Goal: Information Seeking & Learning: Learn about a topic

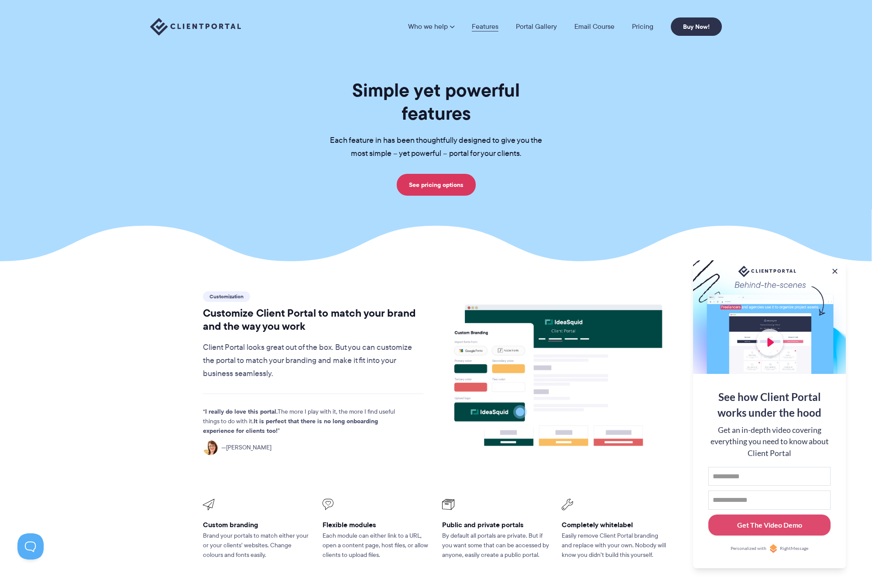
click at [490, 26] on link "Features" at bounding box center [485, 26] width 27 height 7
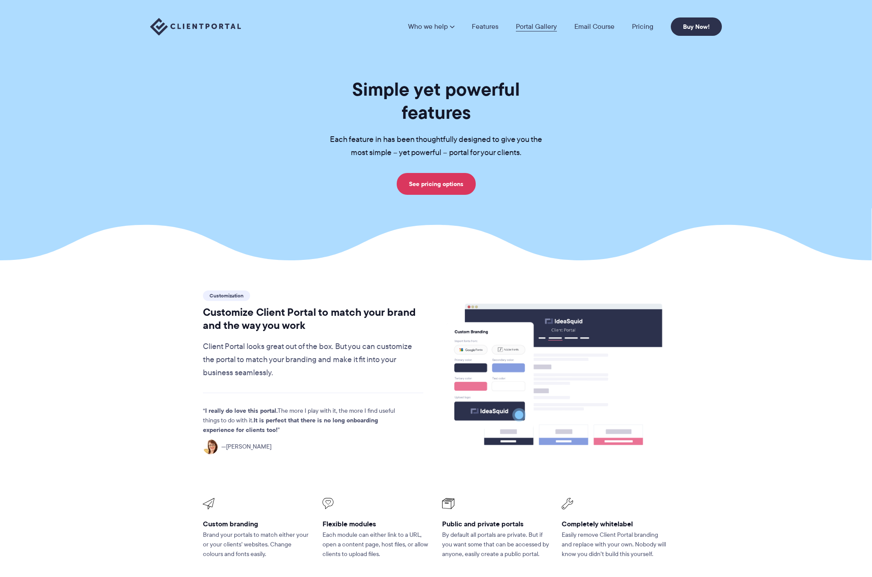
scroll to position [0, 0]
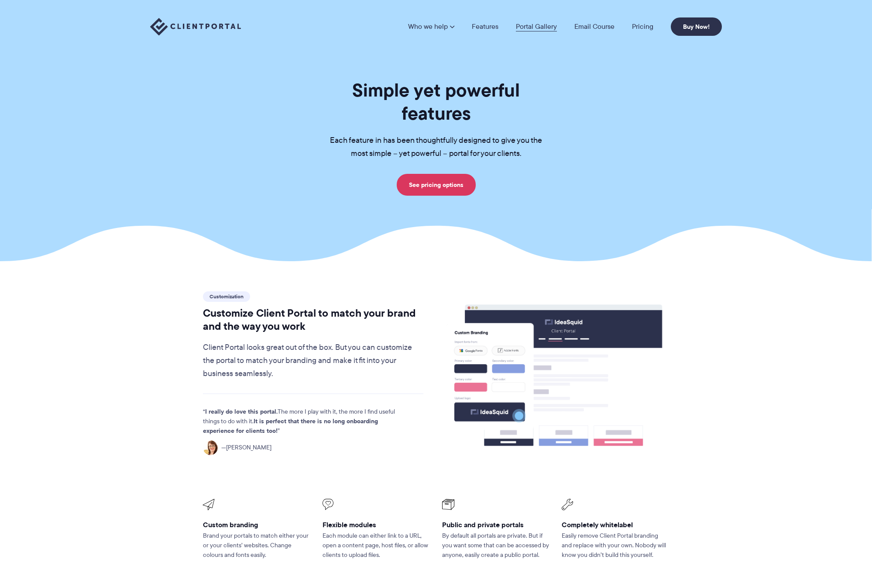
click at [535, 26] on link "Portal Gallery" at bounding box center [536, 26] width 41 height 7
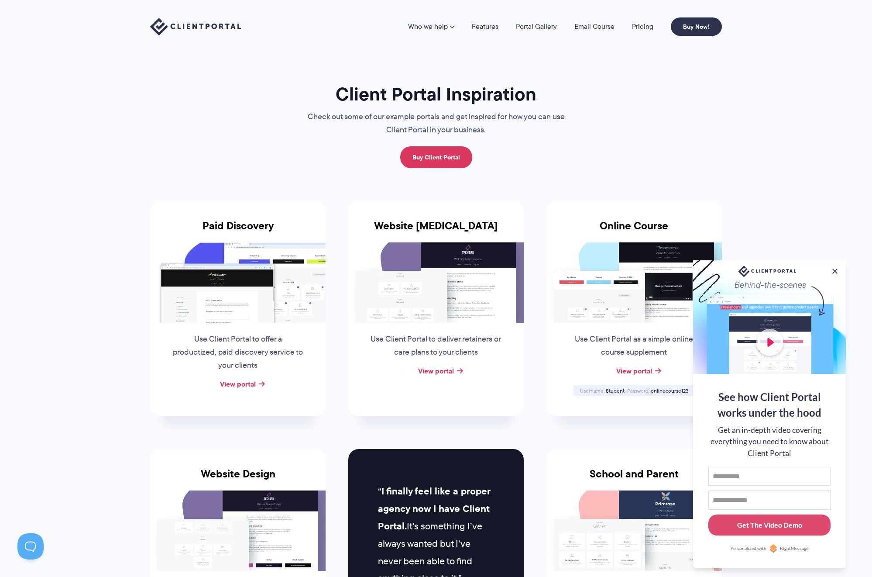
click at [424, 344] on p "Use Client Portal to deliver retainers or care plans to your clients" at bounding box center [436, 346] width 133 height 26
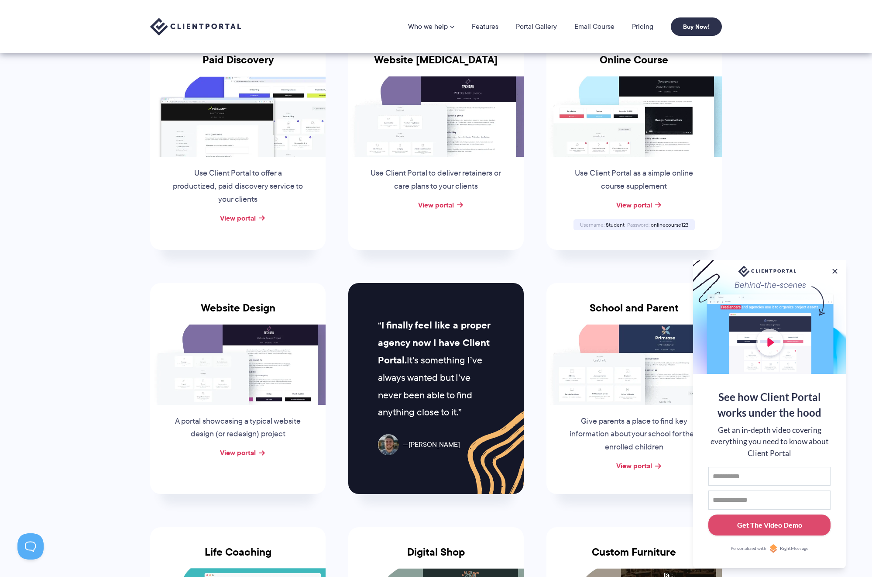
scroll to position [107, 0]
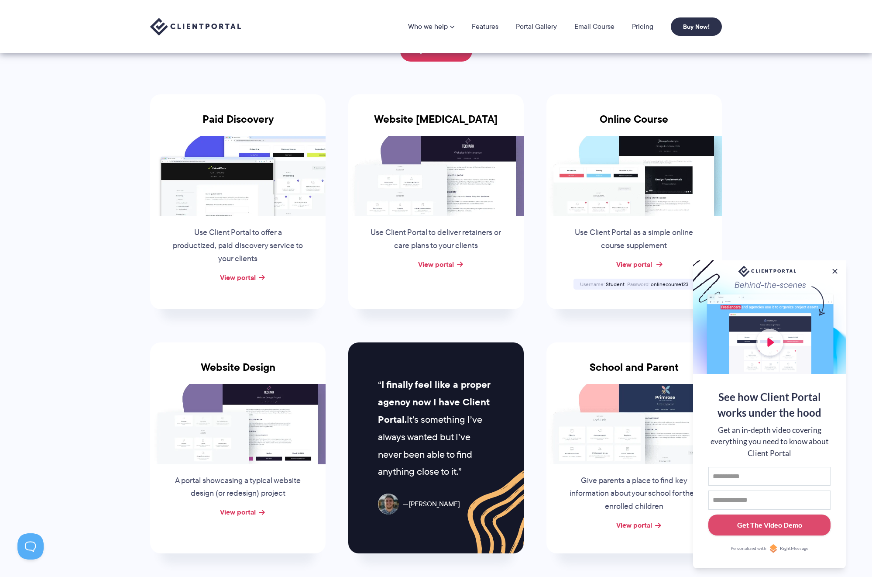
click at [627, 259] on link "View portal" at bounding box center [634, 264] width 36 height 10
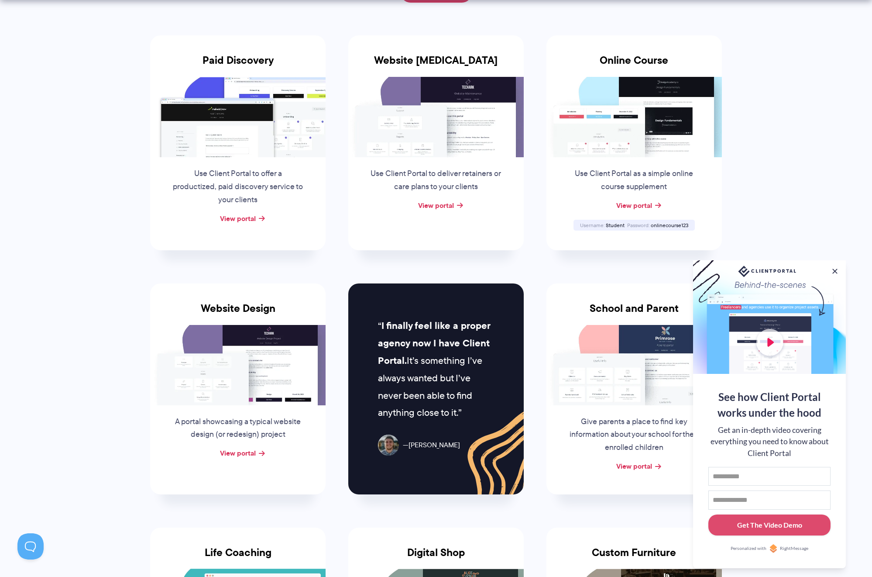
scroll to position [167, 0]
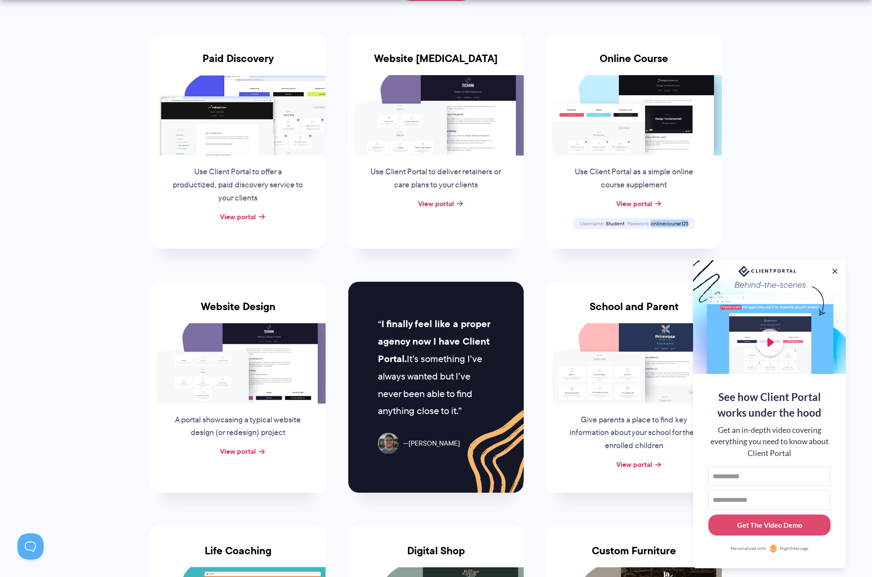
drag, startPoint x: 651, startPoint y: 220, endPoint x: 697, endPoint y: 222, distance: 45.9
click at [697, 222] on div "Online Course Use Client Portal as a simple online course supplement View porta…" at bounding box center [635, 141] width 176 height 215
copy div "onlinecourse123"
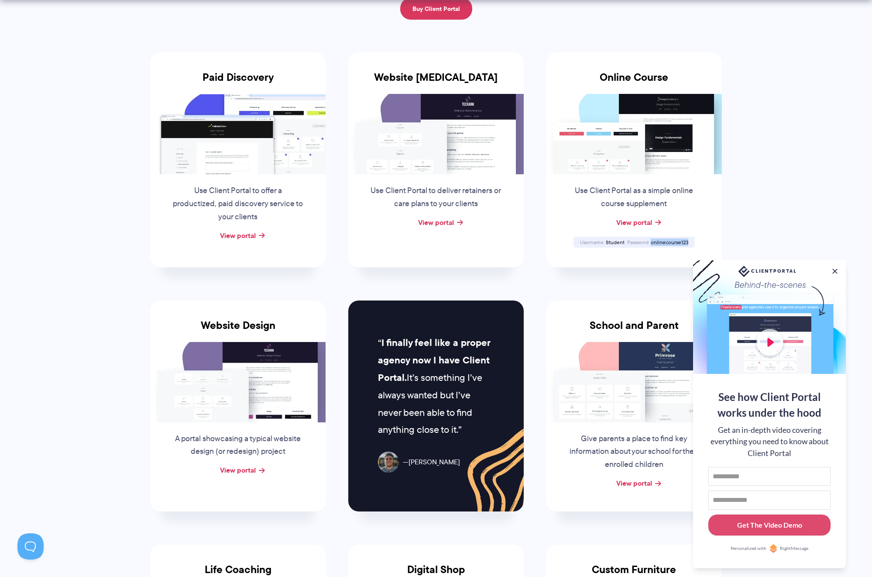
scroll to position [150, 0]
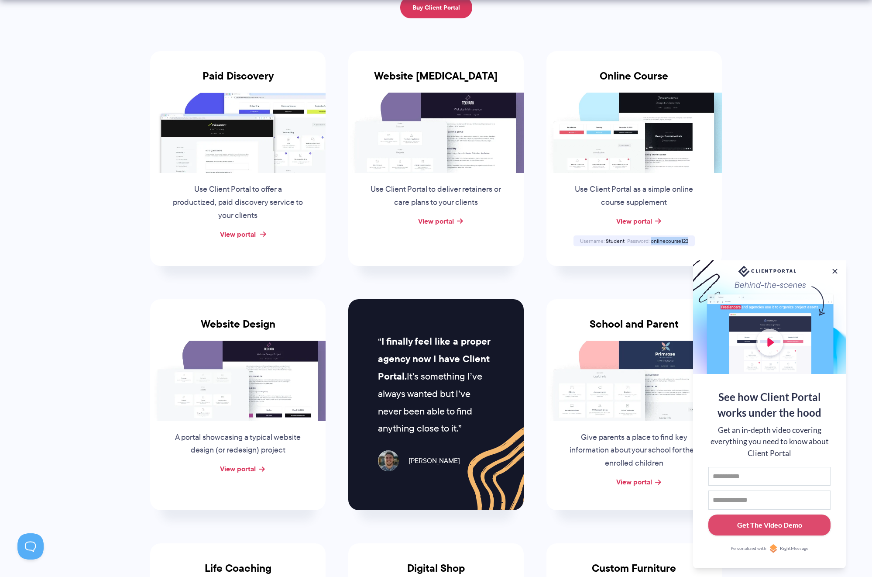
click at [241, 231] on link "View portal" at bounding box center [238, 234] width 36 height 10
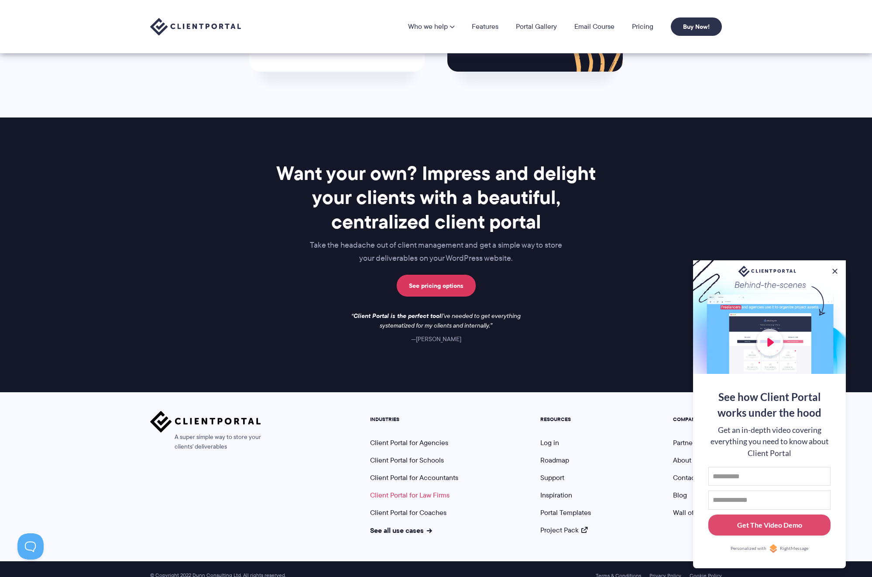
scroll to position [1080, 0]
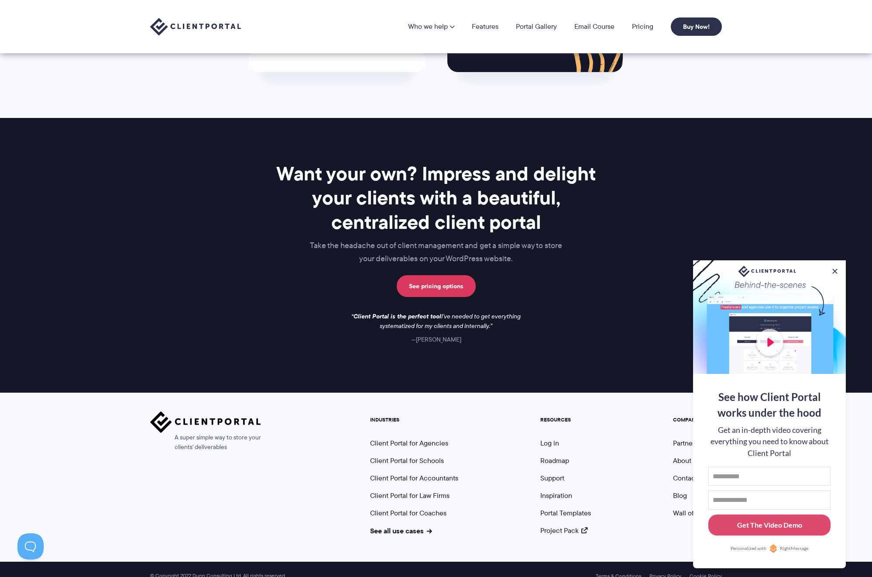
click at [768, 341] on div at bounding box center [769, 317] width 153 height 114
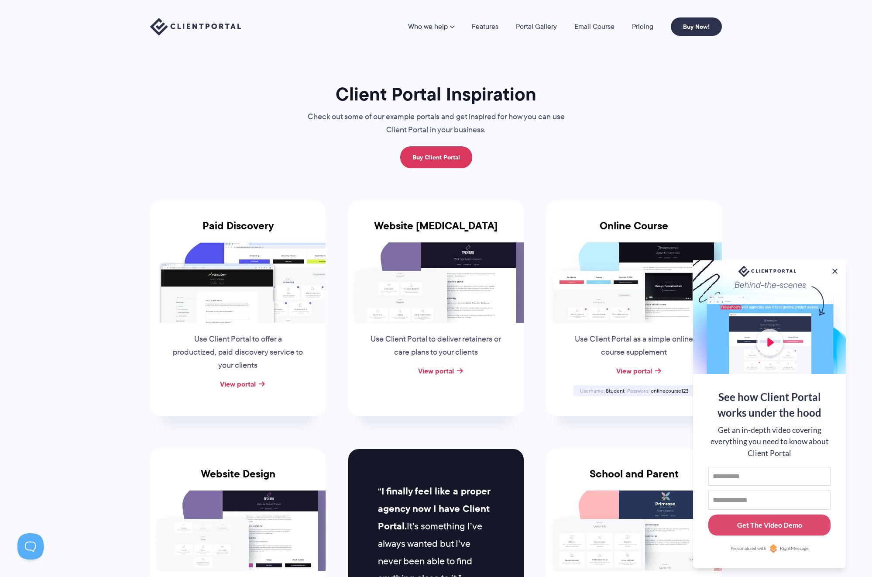
scroll to position [0, 0]
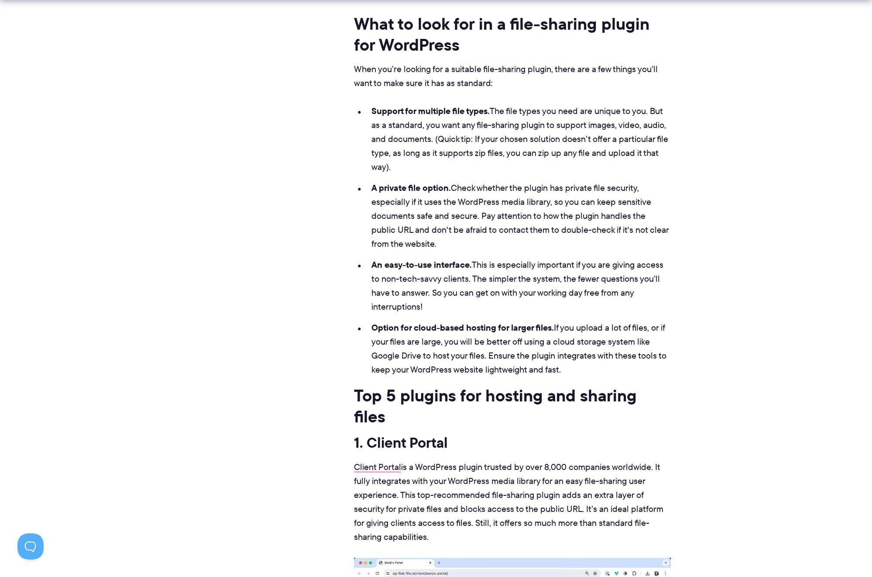
scroll to position [2840, 0]
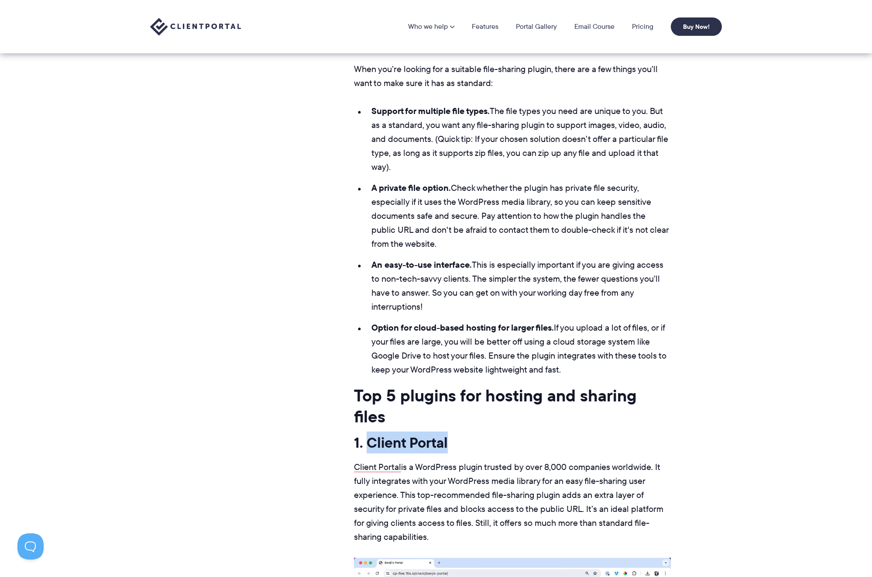
drag, startPoint x: 430, startPoint y: 415, endPoint x: 368, endPoint y: 414, distance: 62.4
click at [368, 434] on h3 "1. Client Portal" at bounding box center [512, 443] width 317 height 18
copy h3 "Client Portal"
